Goal: Information Seeking & Learning: Learn about a topic

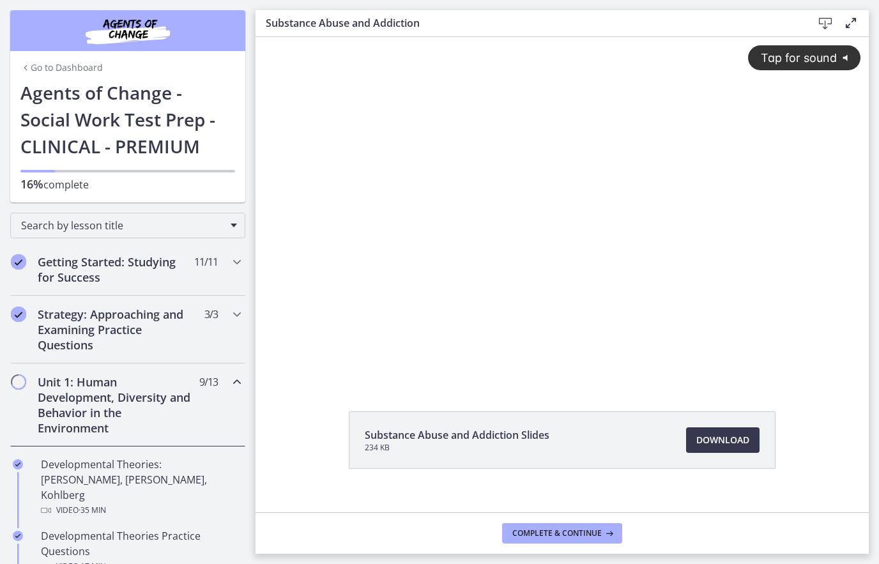
click at [555, 229] on div "Tap for sound @keyframes VOLUME_SMALL_WAVE_FLASH { 0% { opacity: 0; } 33% { opa…" at bounding box center [561, 198] width 613 height 323
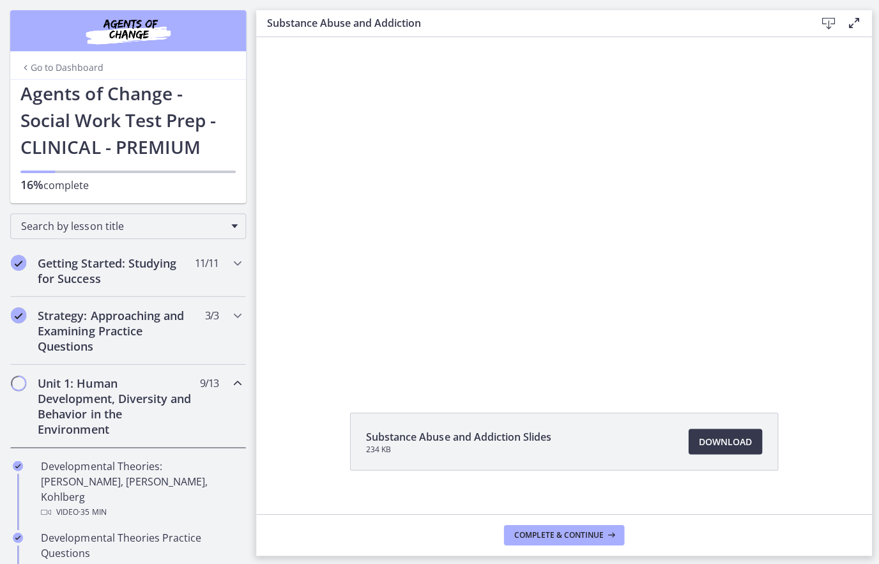
click at [492, 235] on div at bounding box center [562, 209] width 613 height 345
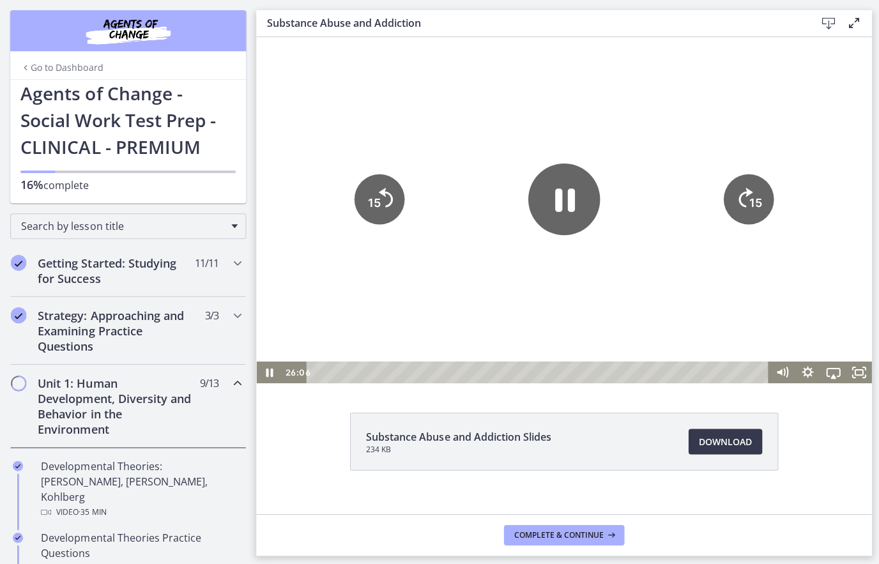
click at [572, 189] on icon "Pause" at bounding box center [564, 199] width 20 height 23
click at [564, 176] on icon "Play Video" at bounding box center [562, 198] width 80 height 80
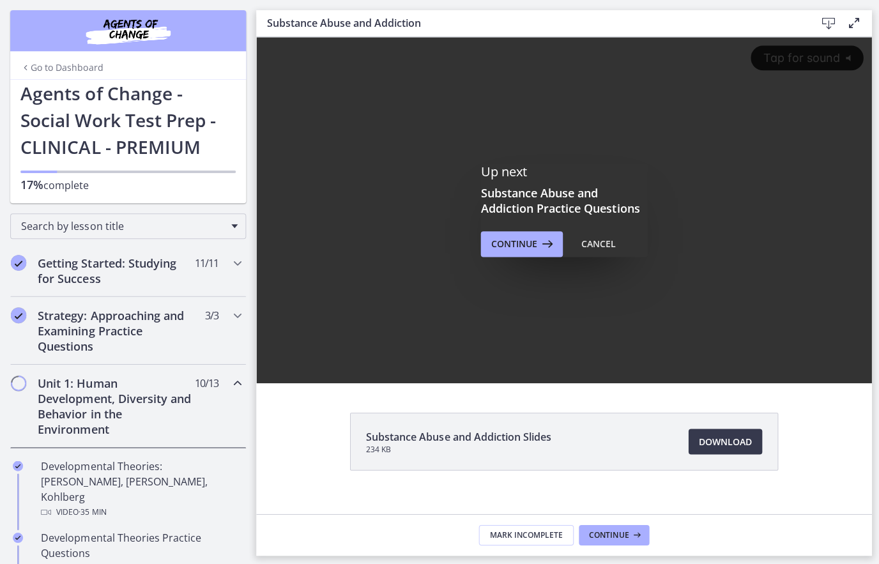
click at [625, 534] on span "Continue" at bounding box center [607, 533] width 40 height 10
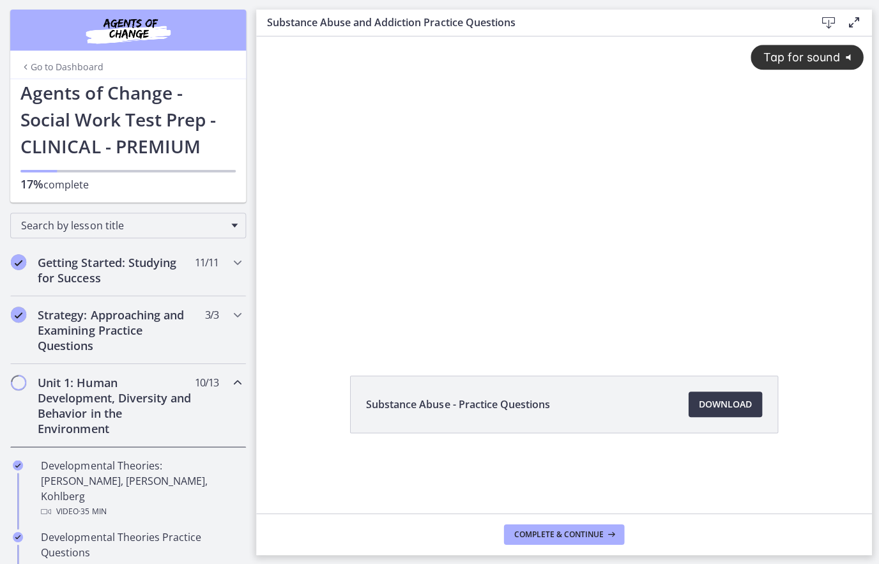
click at [607, 537] on icon at bounding box center [608, 533] width 13 height 10
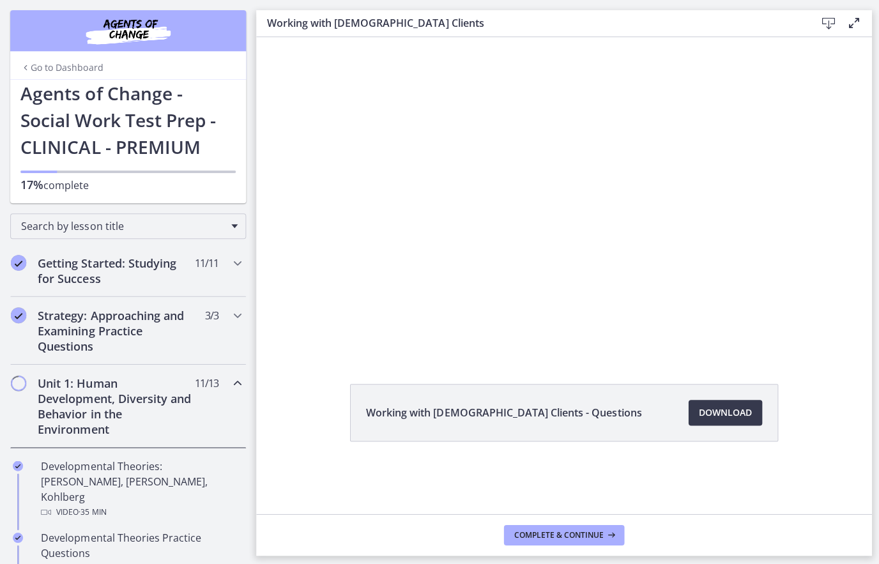
click at [545, 223] on div at bounding box center [562, 195] width 613 height 316
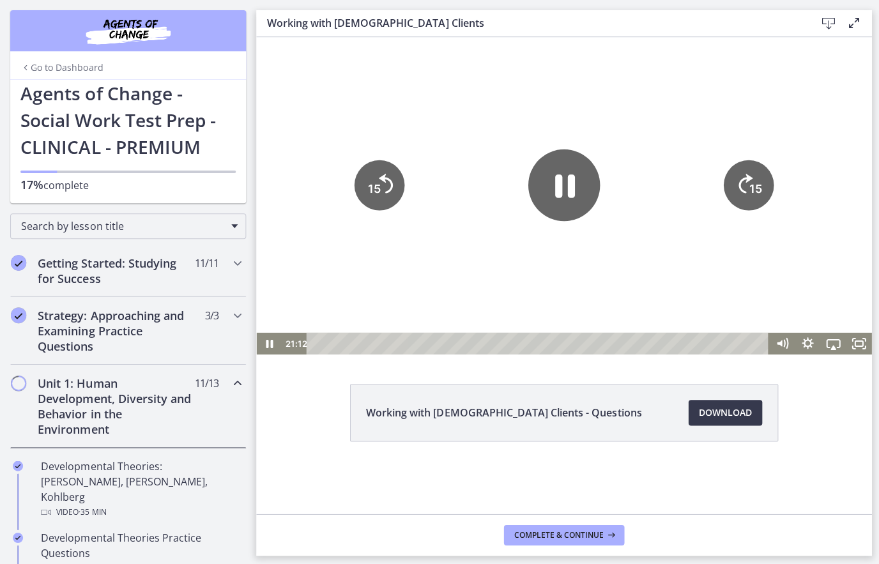
click at [566, 188] on icon "Pause" at bounding box center [563, 185] width 72 height 72
